Goal: Transaction & Acquisition: Purchase product/service

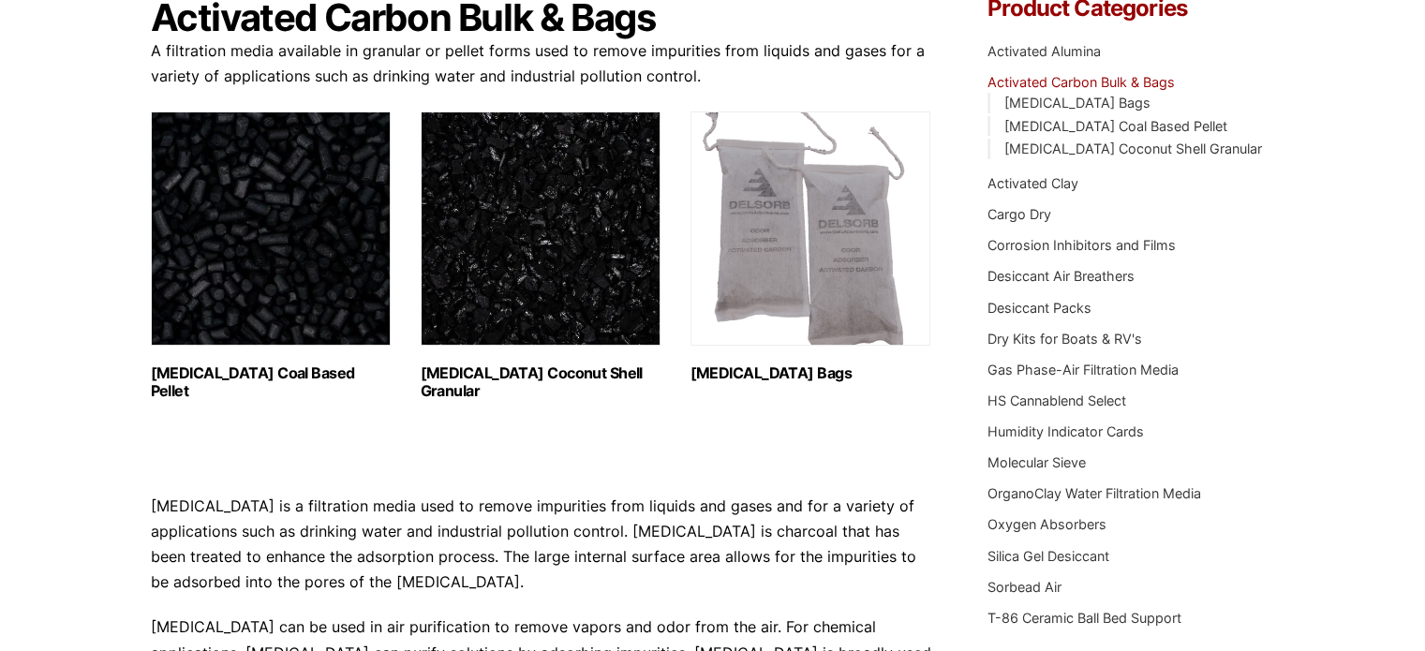
scroll to position [205, 0]
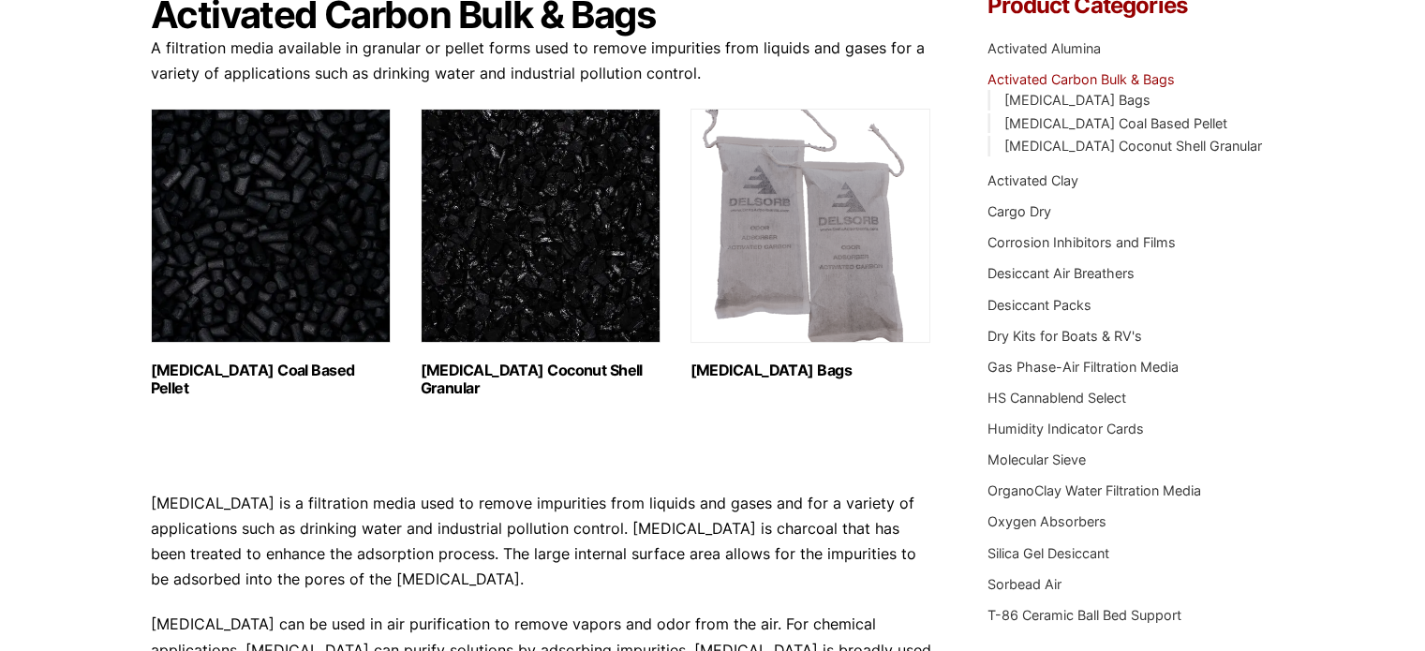
click at [310, 270] on img "Visit product category Activated Carbon Coal Based Pellet" at bounding box center [271, 226] width 240 height 234
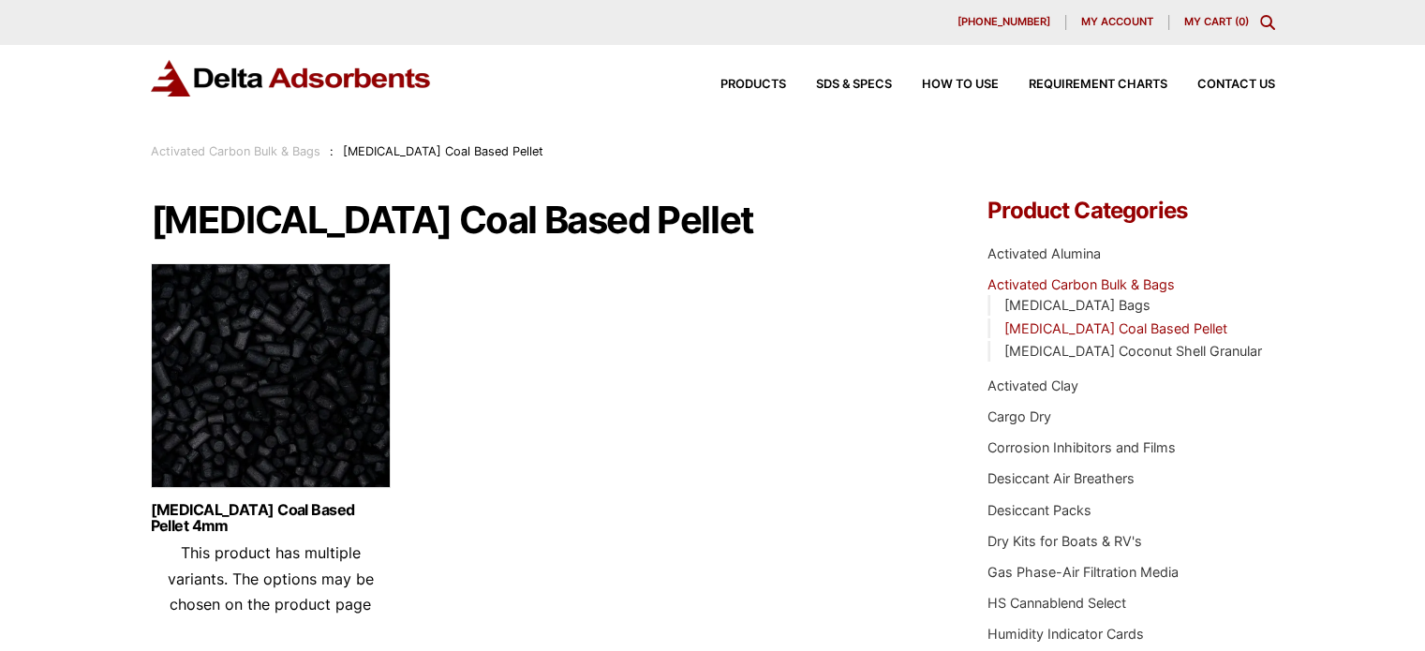
click at [291, 405] on img at bounding box center [271, 380] width 240 height 234
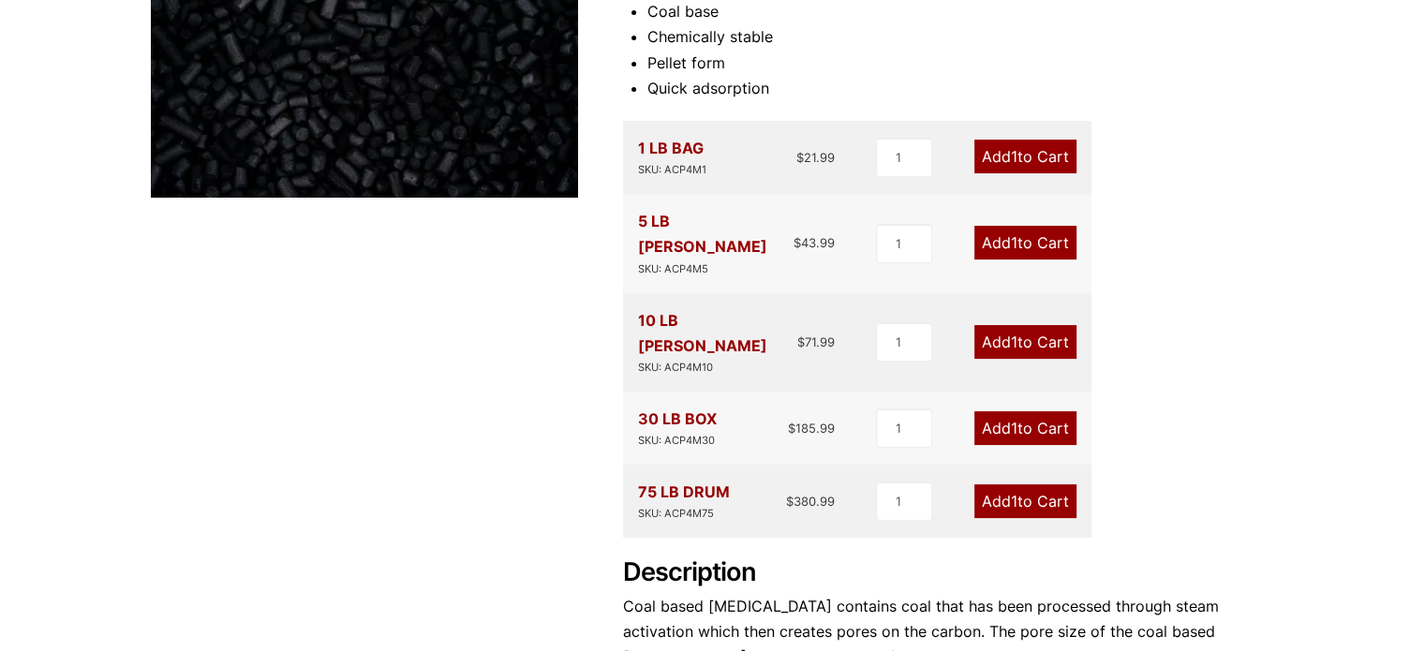
scroll to position [367, 0]
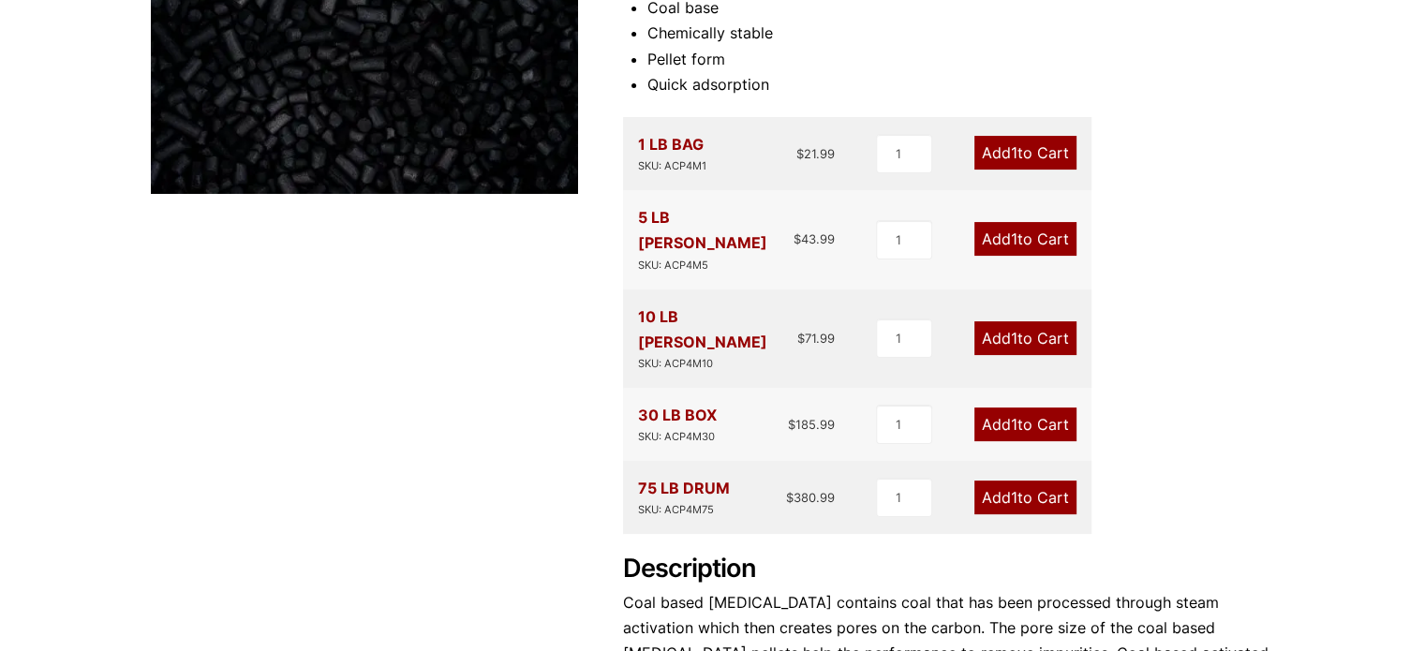
click at [1050, 408] on link "Add 1 to Cart" at bounding box center [1026, 425] width 102 height 34
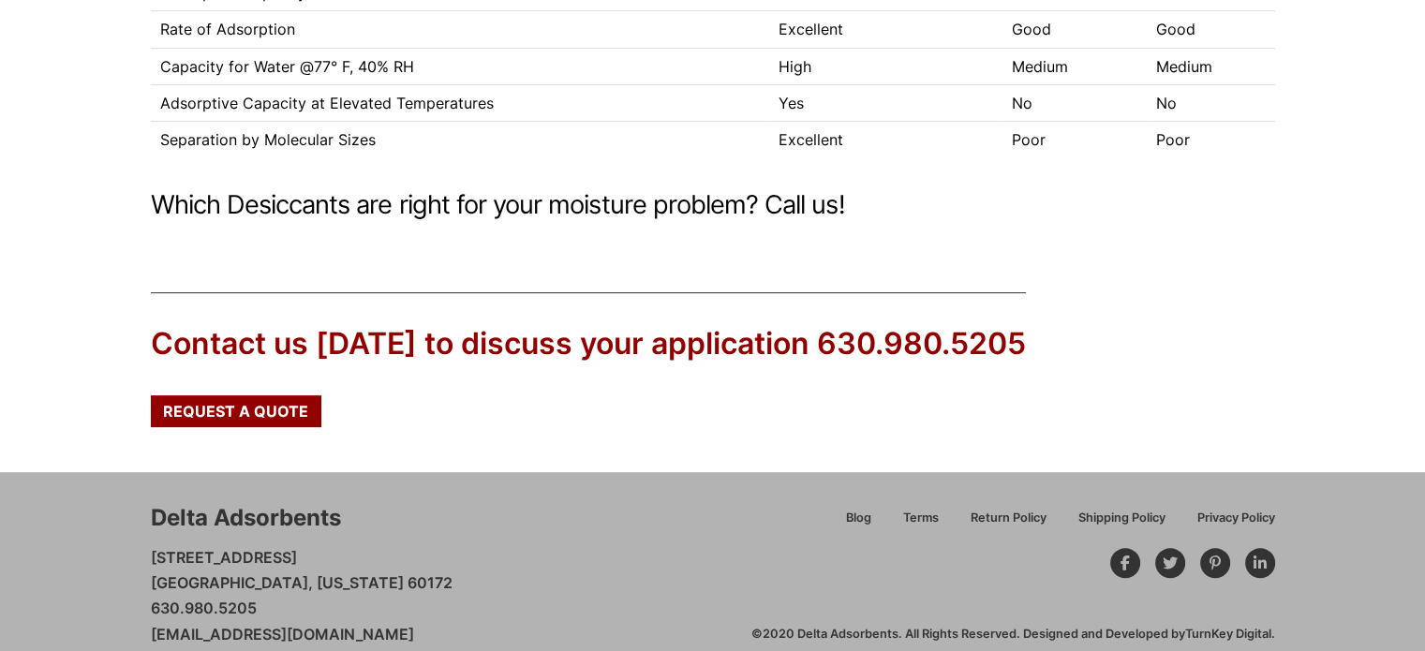
scroll to position [645, 0]
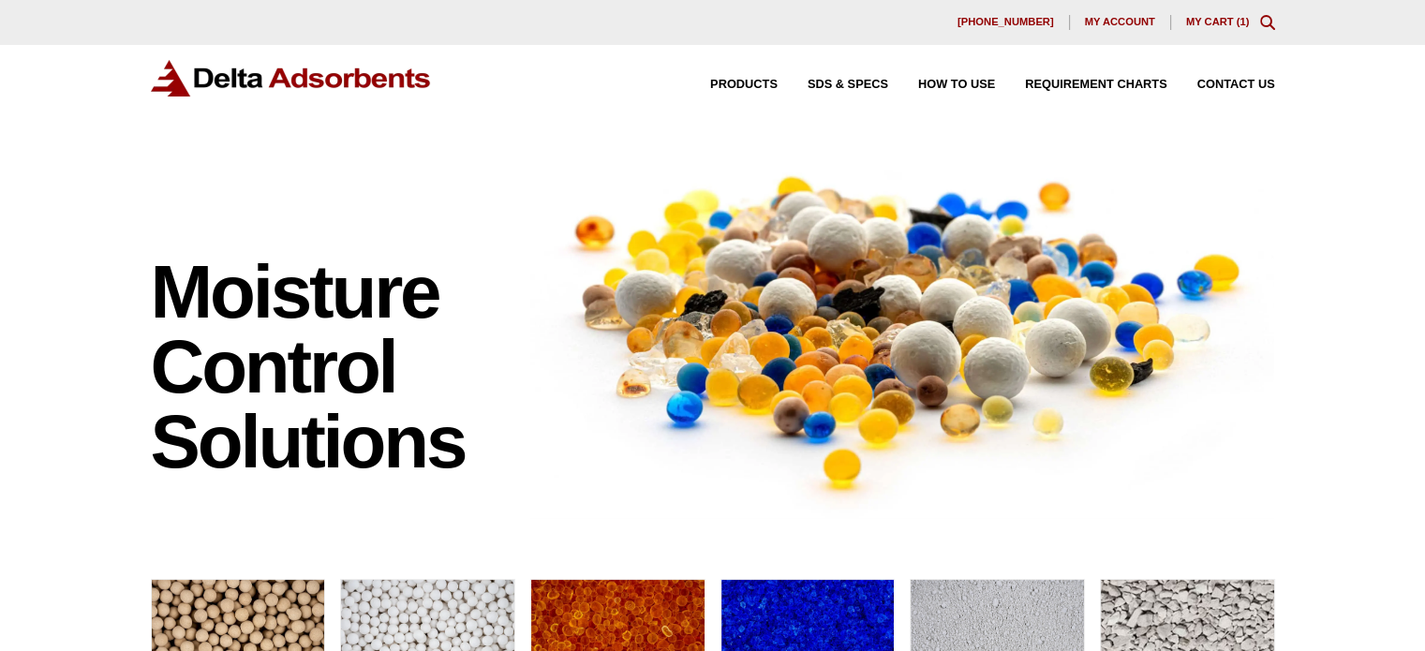
click at [1223, 22] on link "My Cart ( 1 )" at bounding box center [1218, 21] width 64 height 11
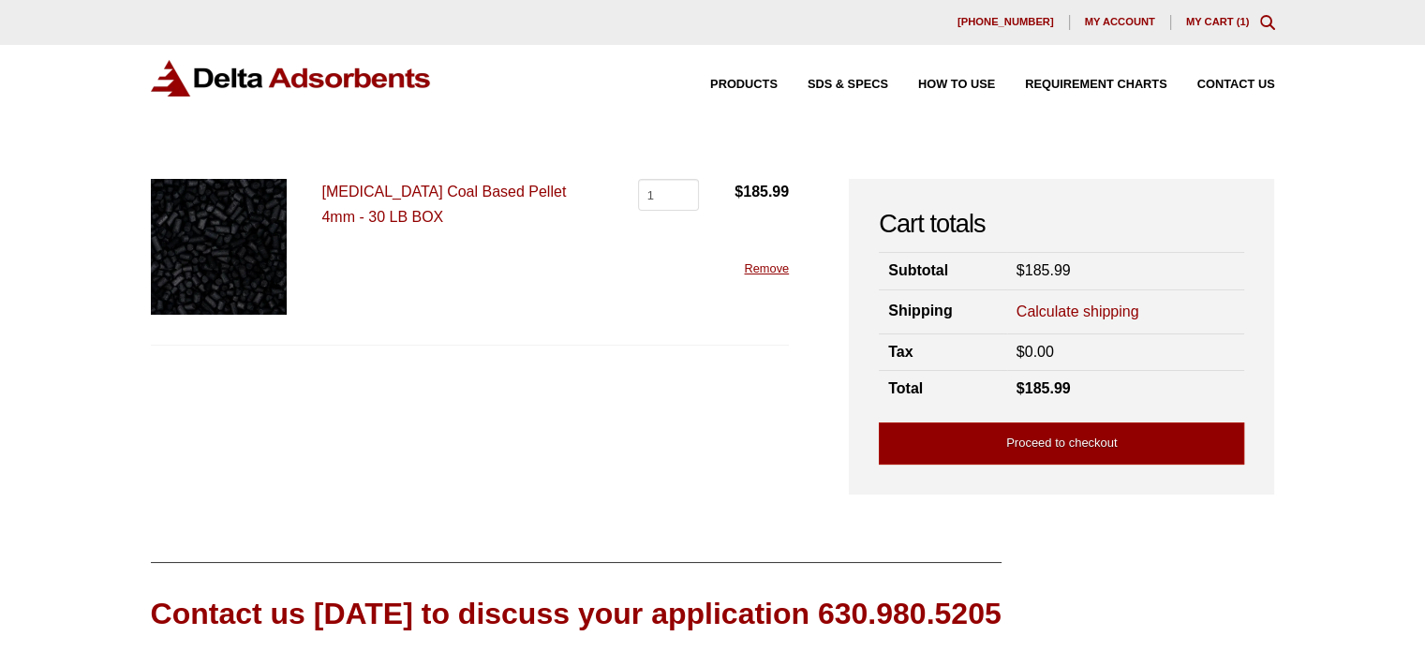
click at [1110, 313] on link "Calculate shipping" at bounding box center [1078, 312] width 123 height 21
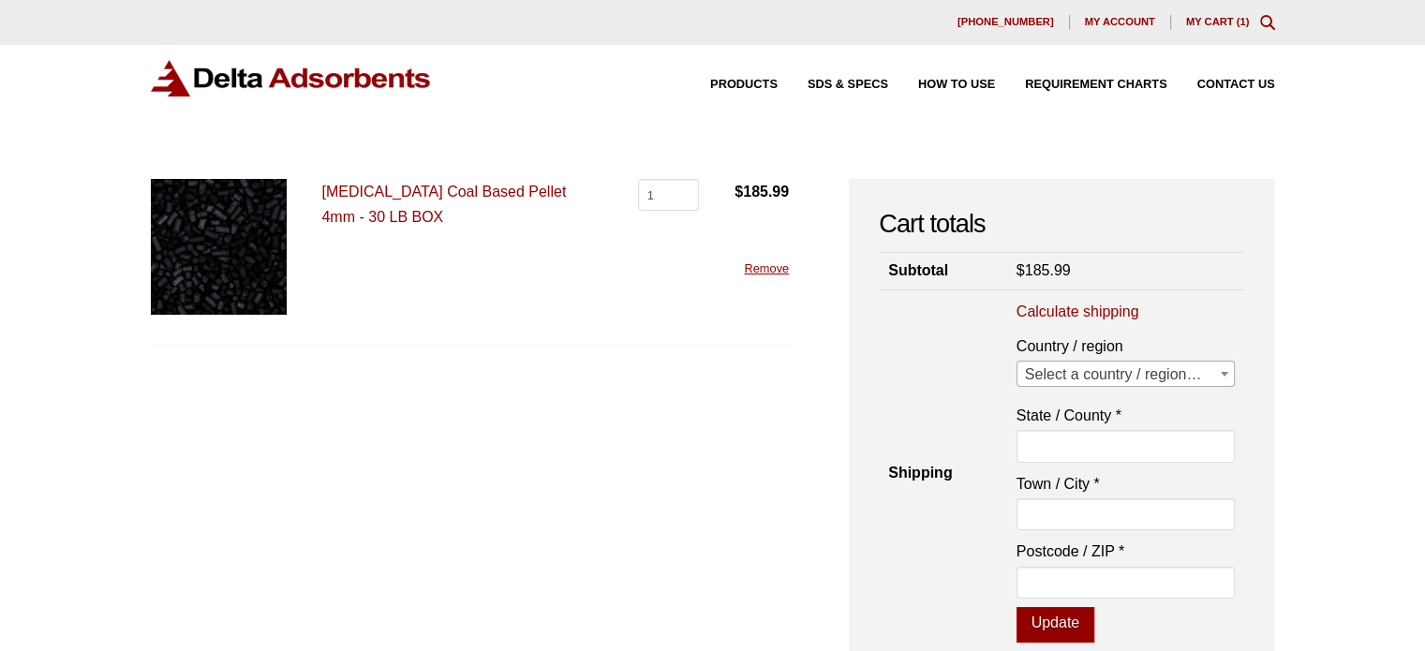
click at [1121, 381] on span "Select a country / region…" at bounding box center [1126, 375] width 217 height 26
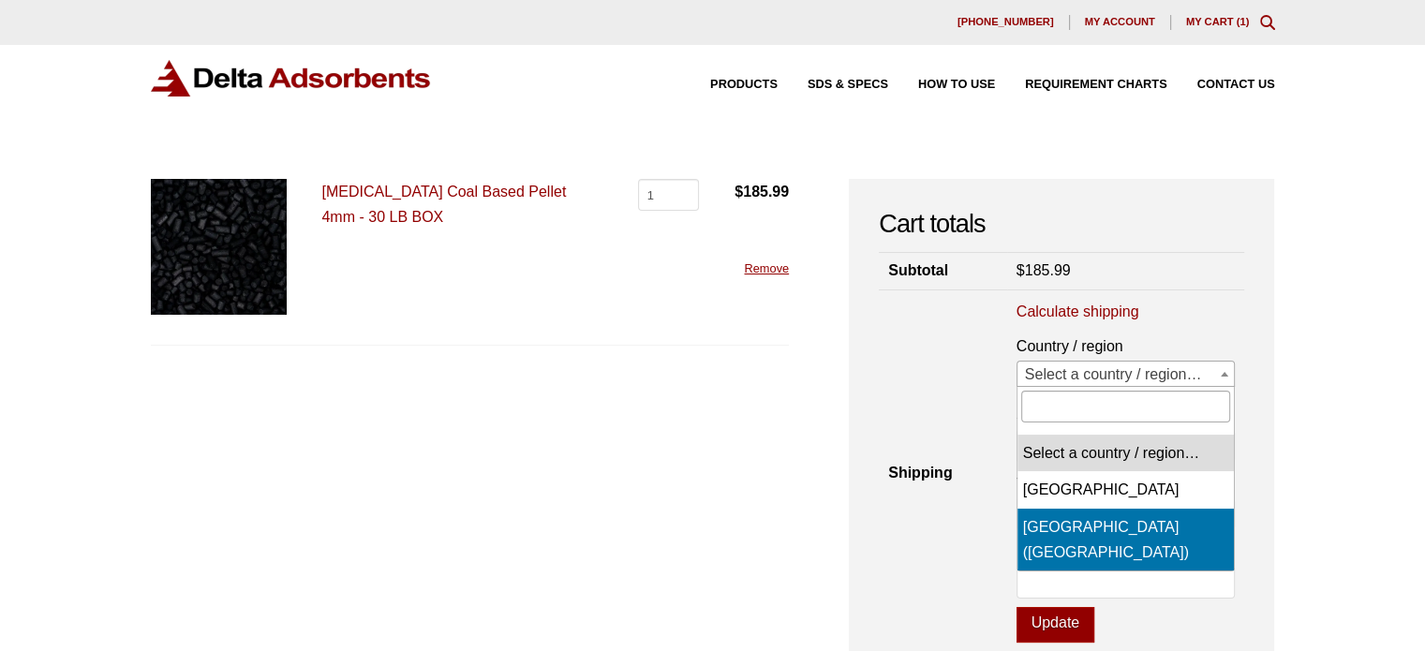
select select "US"
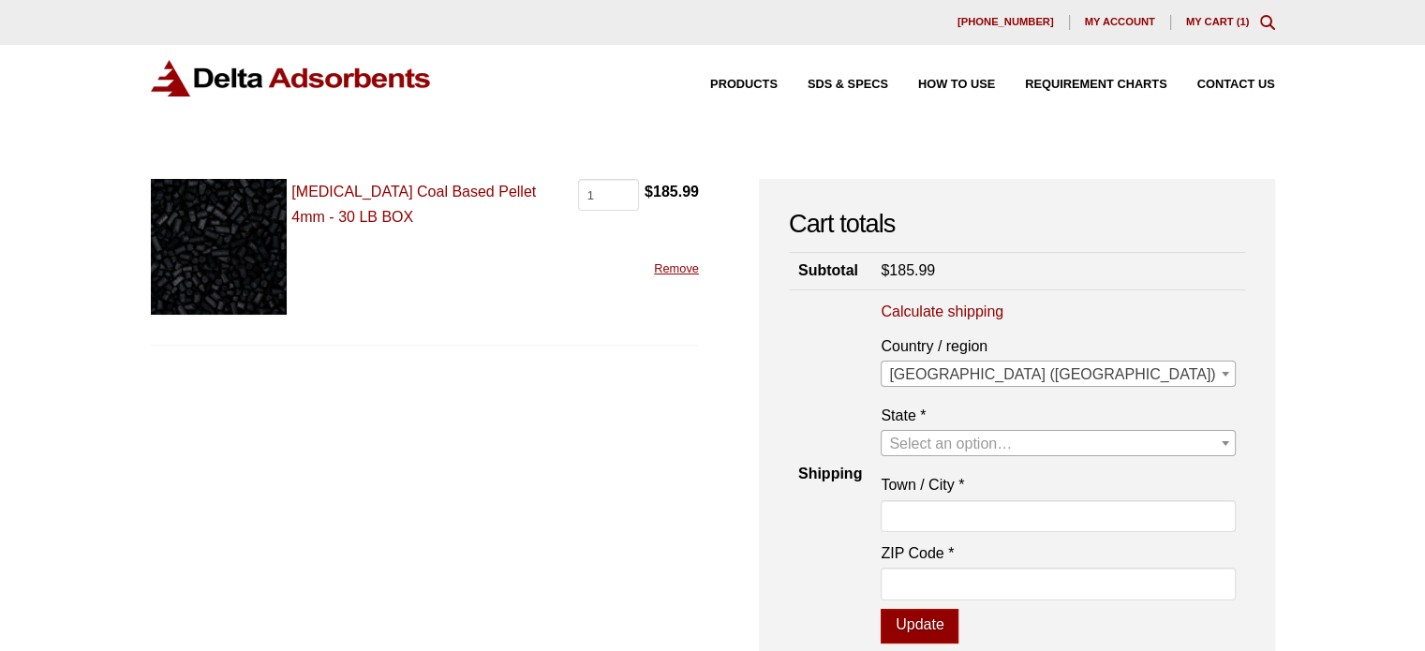
click at [1012, 441] on span "Select an option…" at bounding box center [950, 444] width 123 height 16
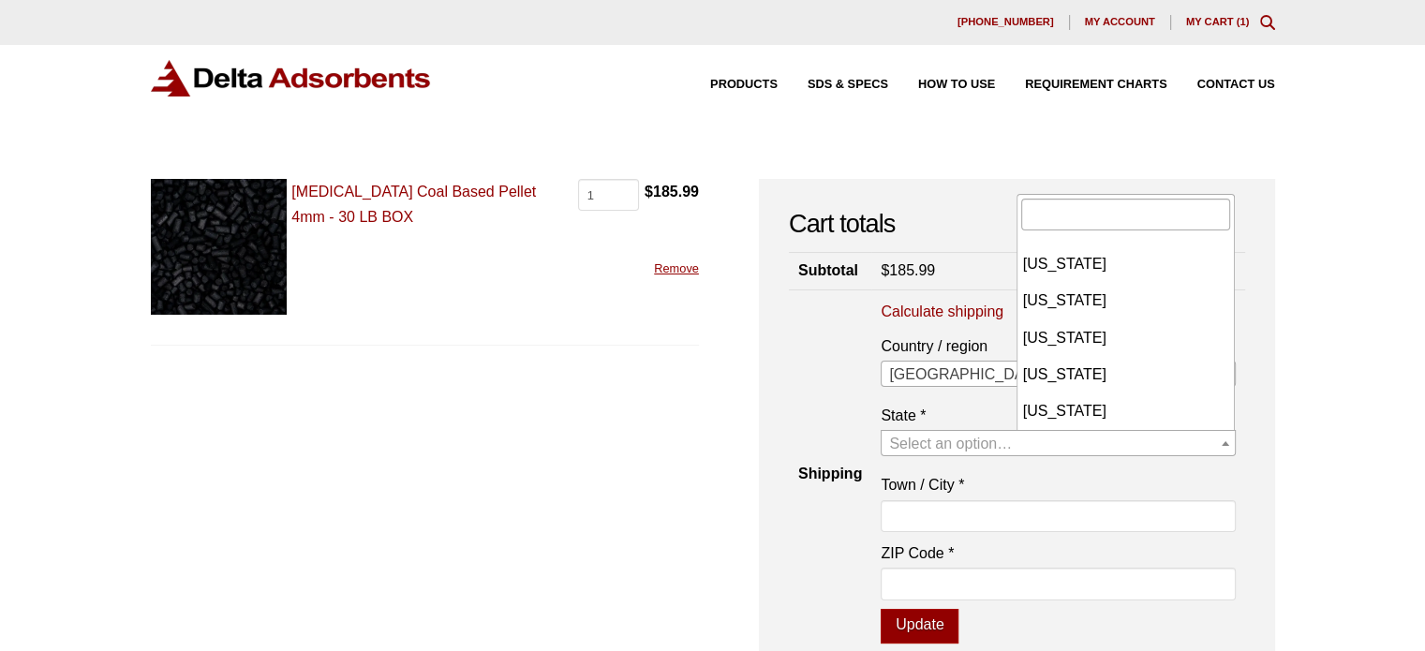
scroll to position [1477, 0]
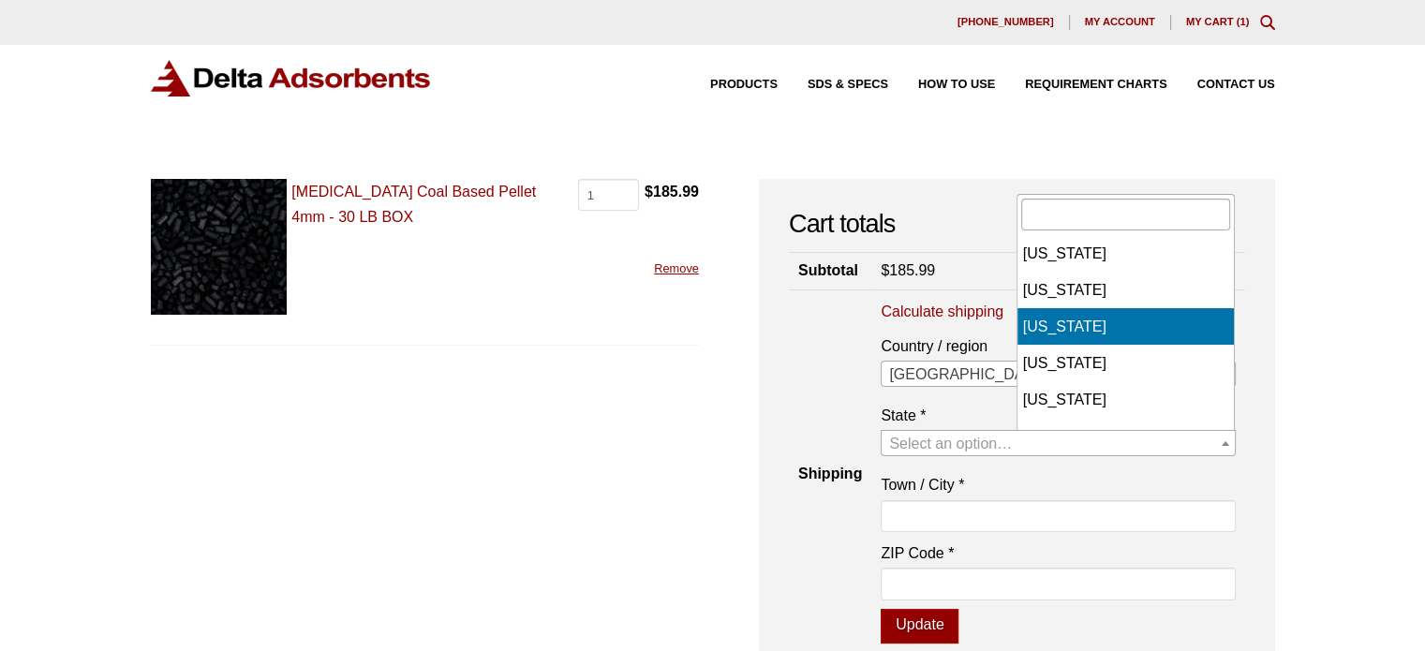
select select "TN"
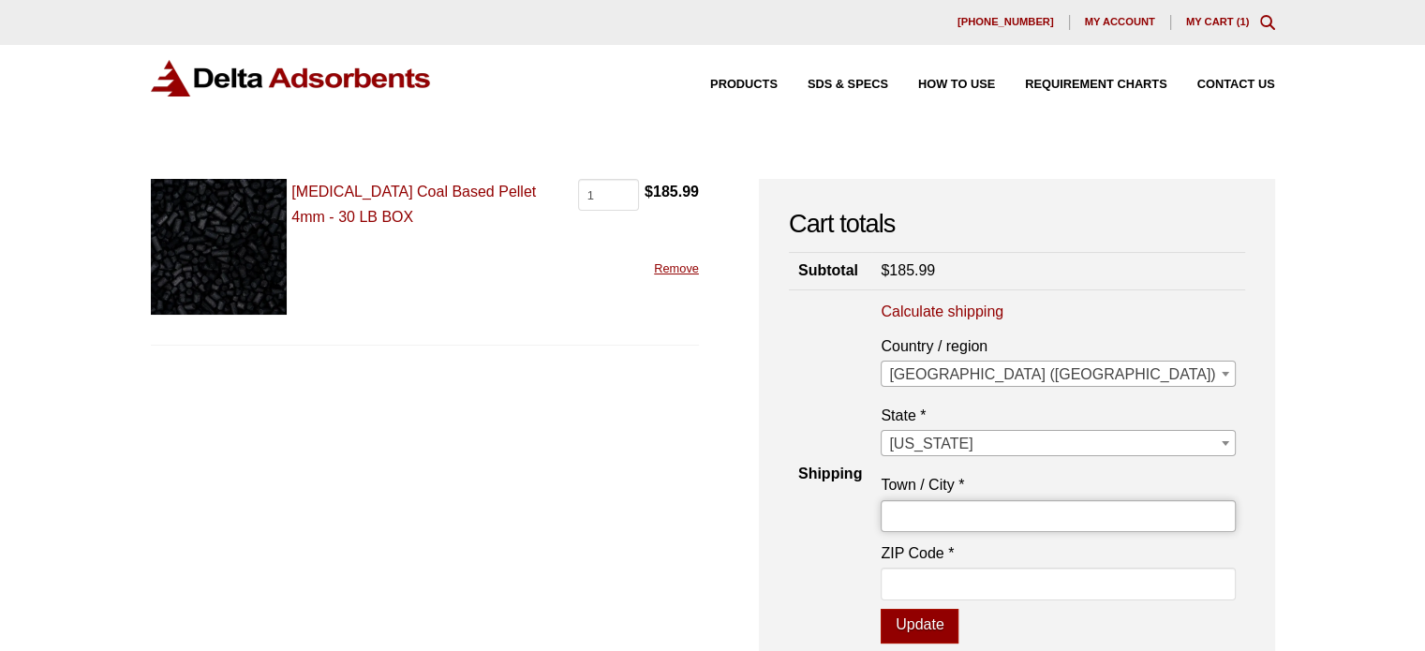
click at [1158, 512] on input "Town / City *" at bounding box center [1058, 516] width 354 height 32
type input "[GEOGRAPHIC_DATA]"
type input "37923"
click at [959, 634] on button "Update" at bounding box center [920, 627] width 78 height 36
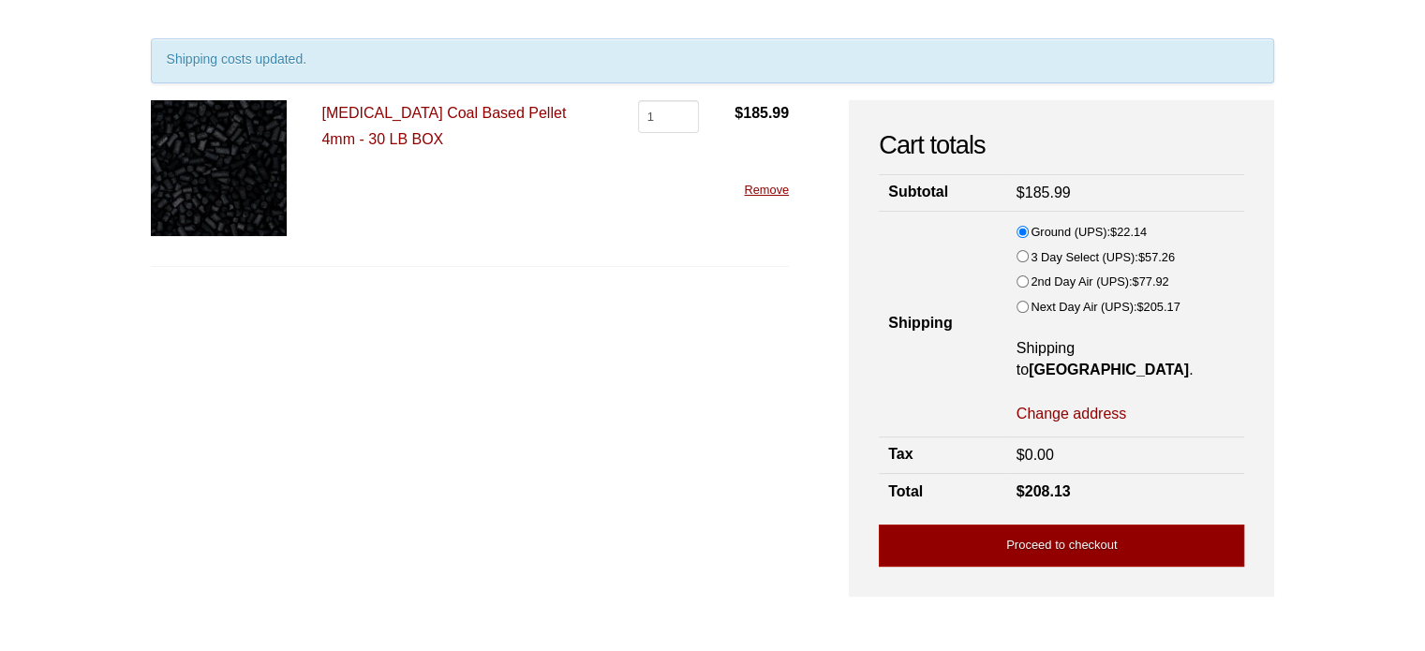
scroll to position [142, 0]
